Goal: Information Seeking & Learning: Learn about a topic

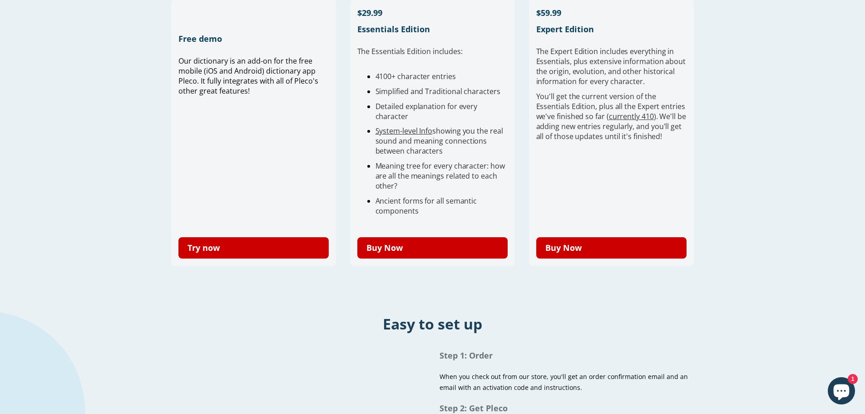
scroll to position [272, 0]
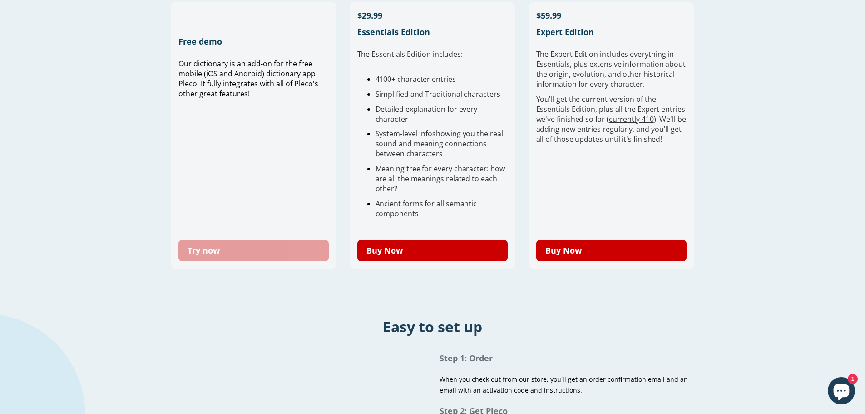
click at [230, 252] on link "Try now" at bounding box center [253, 250] width 151 height 21
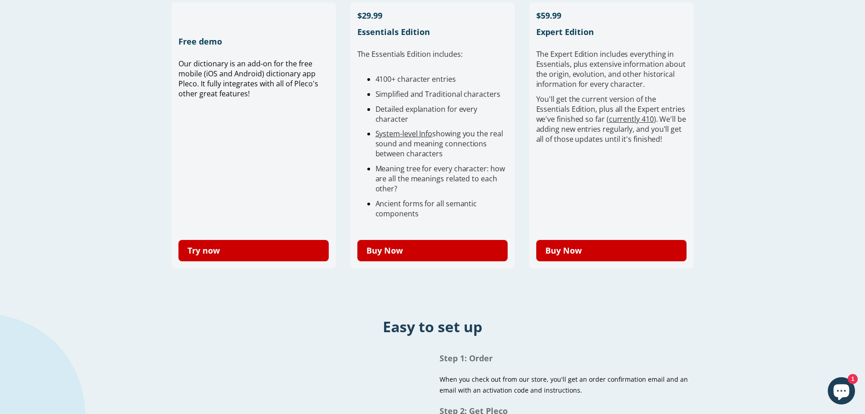
scroll to position [272, 0]
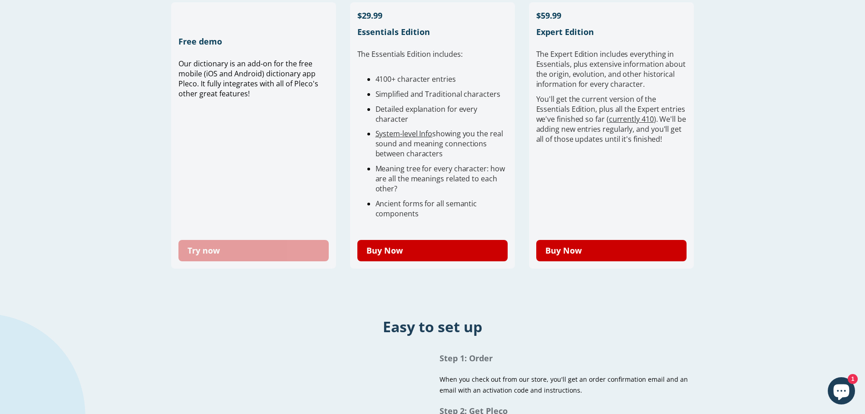
click at [295, 251] on link "Try now" at bounding box center [253, 250] width 151 height 21
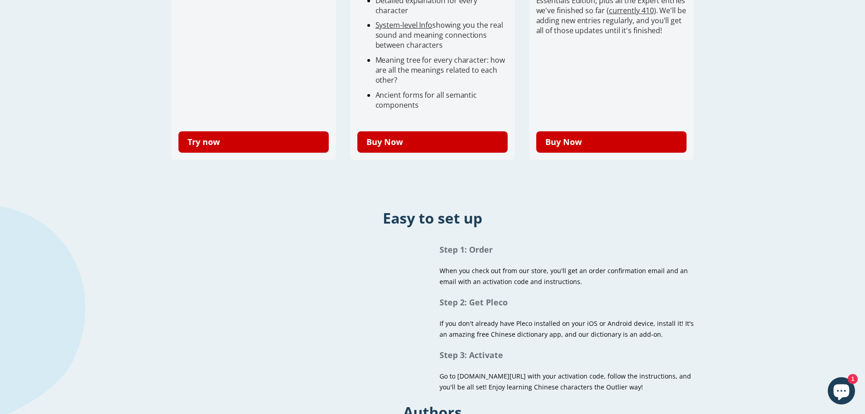
scroll to position [454, 0]
